Goal: Transaction & Acquisition: Purchase product/service

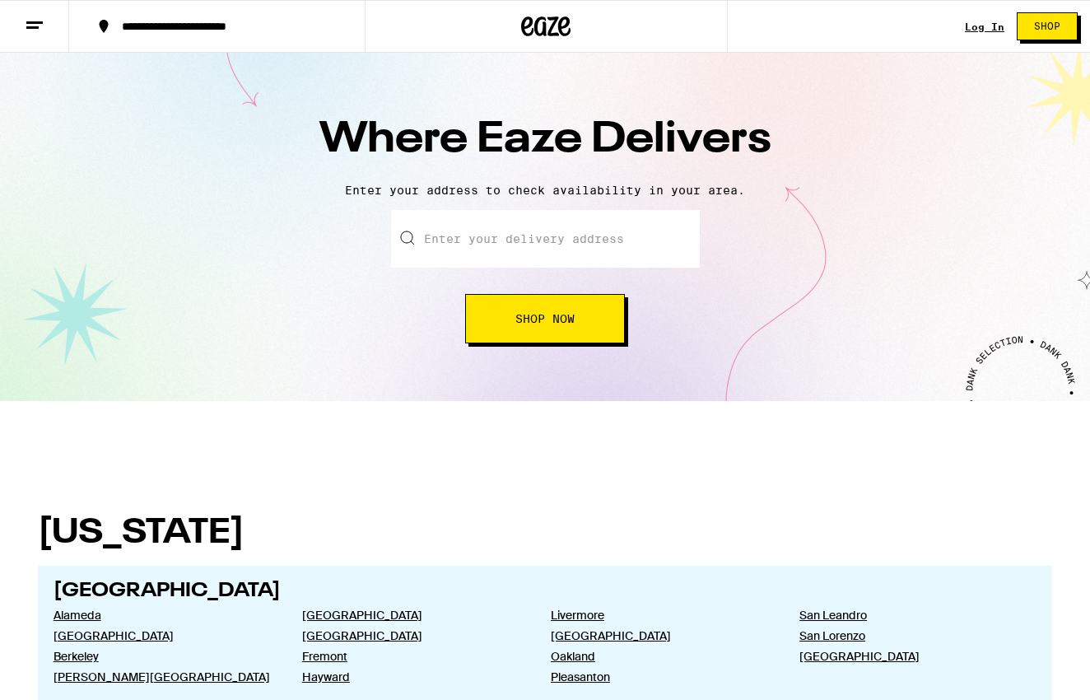
click at [547, 257] on input "text" at bounding box center [545, 239] width 309 height 58
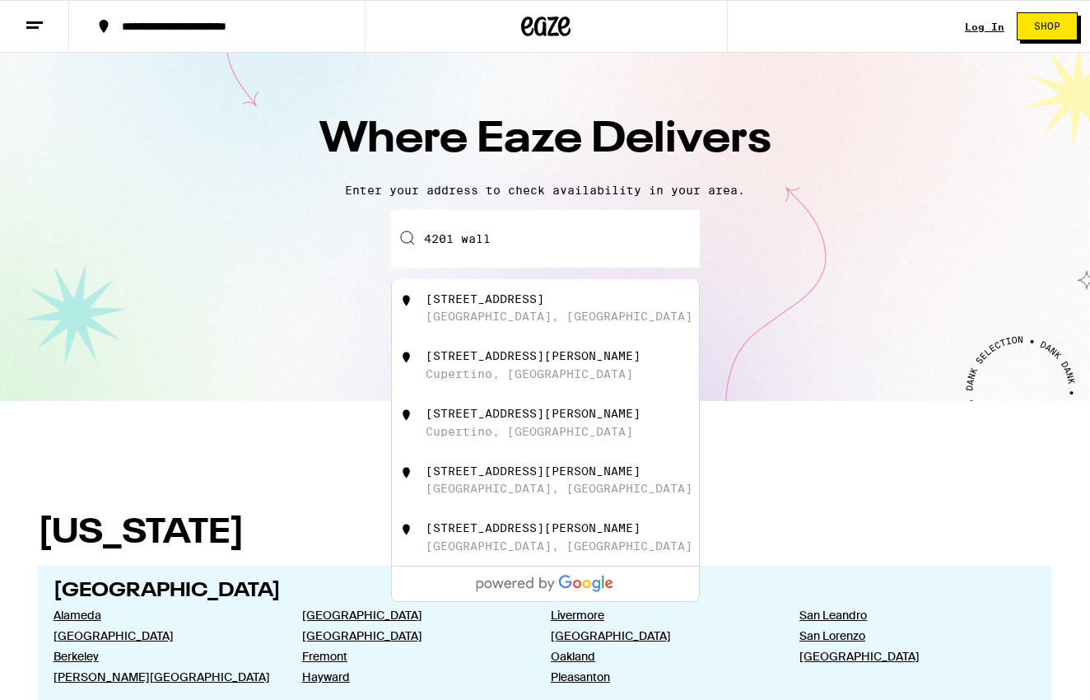
click at [522, 299] on div "[STREET_ADDRESS]" at bounding box center [485, 298] width 119 height 13
type input "[STREET_ADDRESS]"
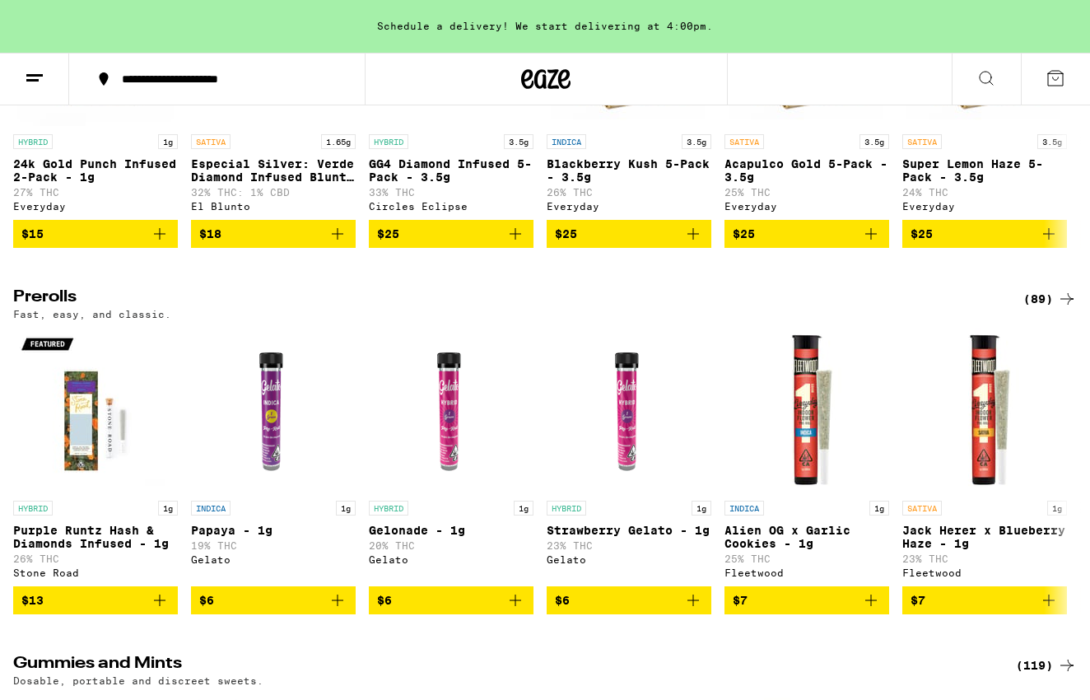
scroll to position [4514, 0]
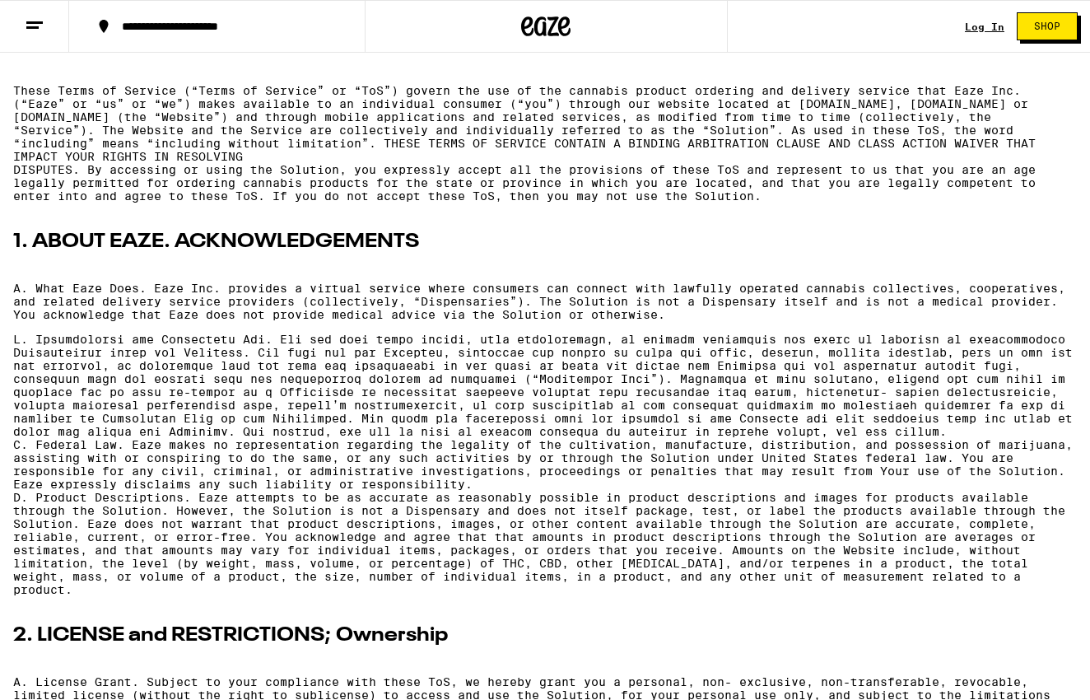
scroll to position [213, 0]
